Goal: Task Accomplishment & Management: Use online tool/utility

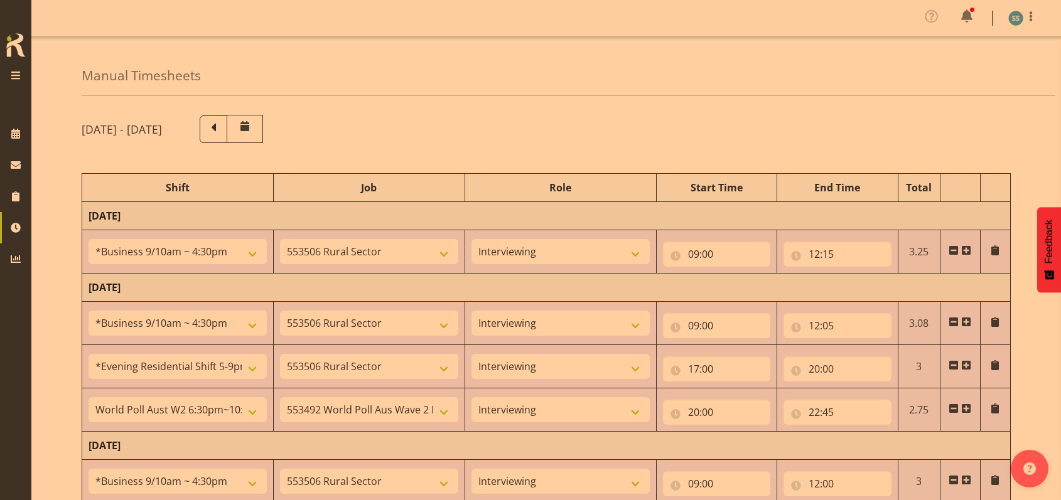
select select "26078"
select select "10587"
select select "47"
select select "26078"
select select "10587"
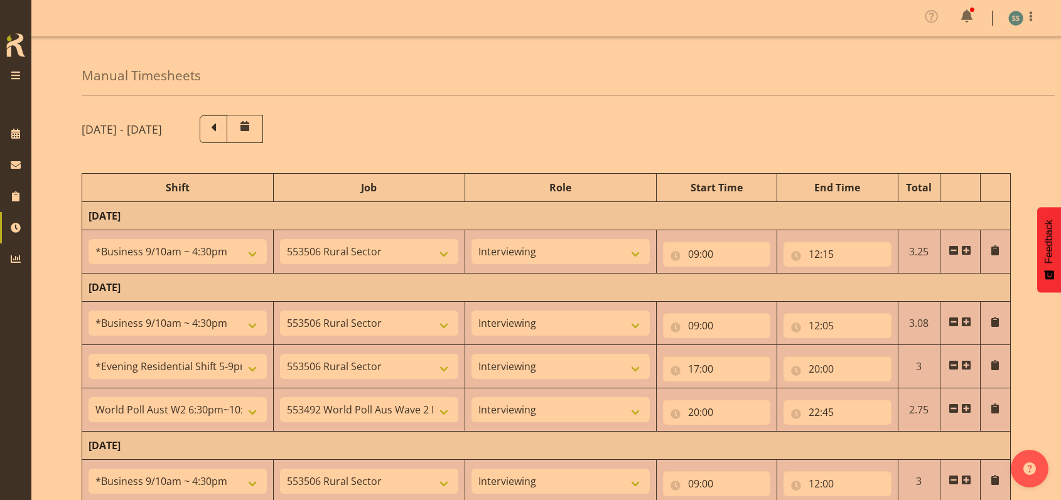
select select "47"
select select "48116"
select select "10587"
select select "47"
select select "56692"
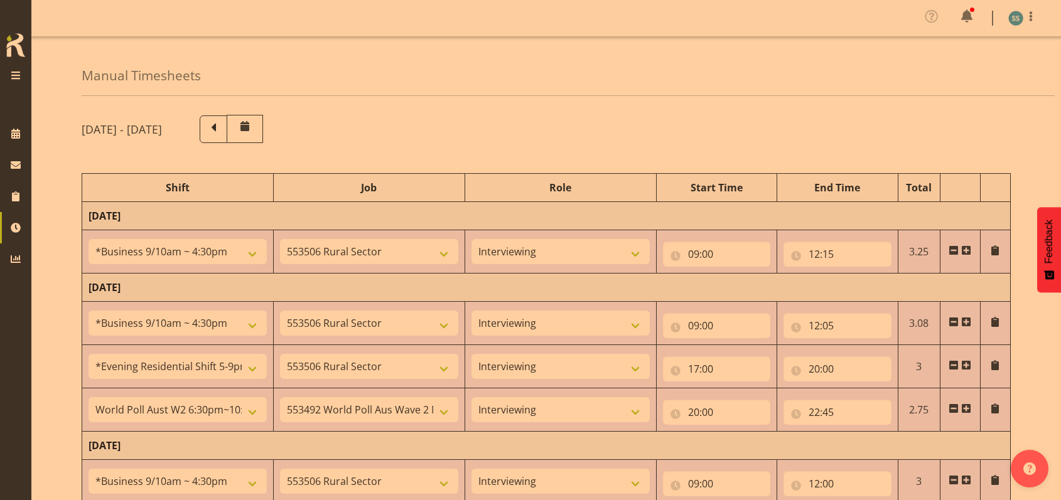
select select "10499"
select select "47"
select select "26078"
select select "10587"
select select "47"
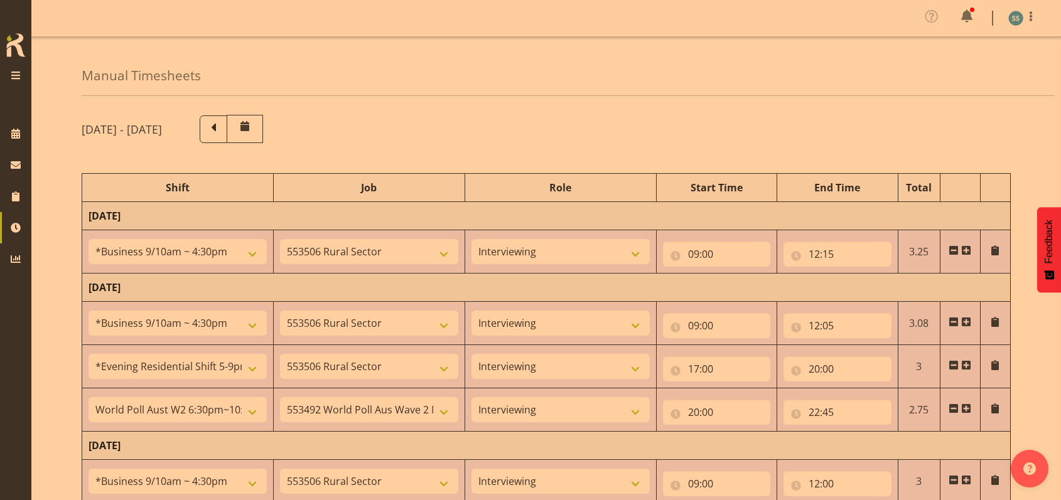
select select "48116"
select select "10587"
select select "47"
select select "56692"
select select "10499"
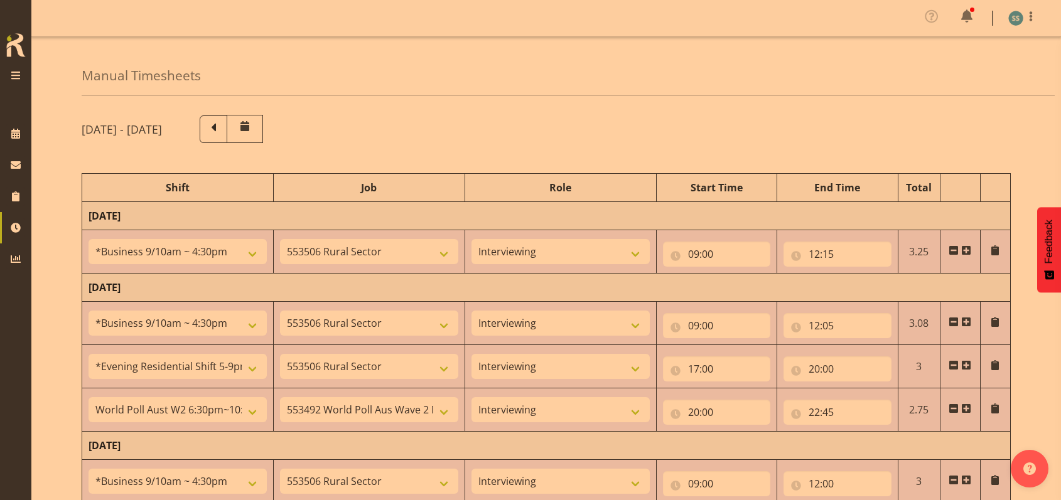
select select "47"
